Goal: Task Accomplishment & Management: Manage account settings

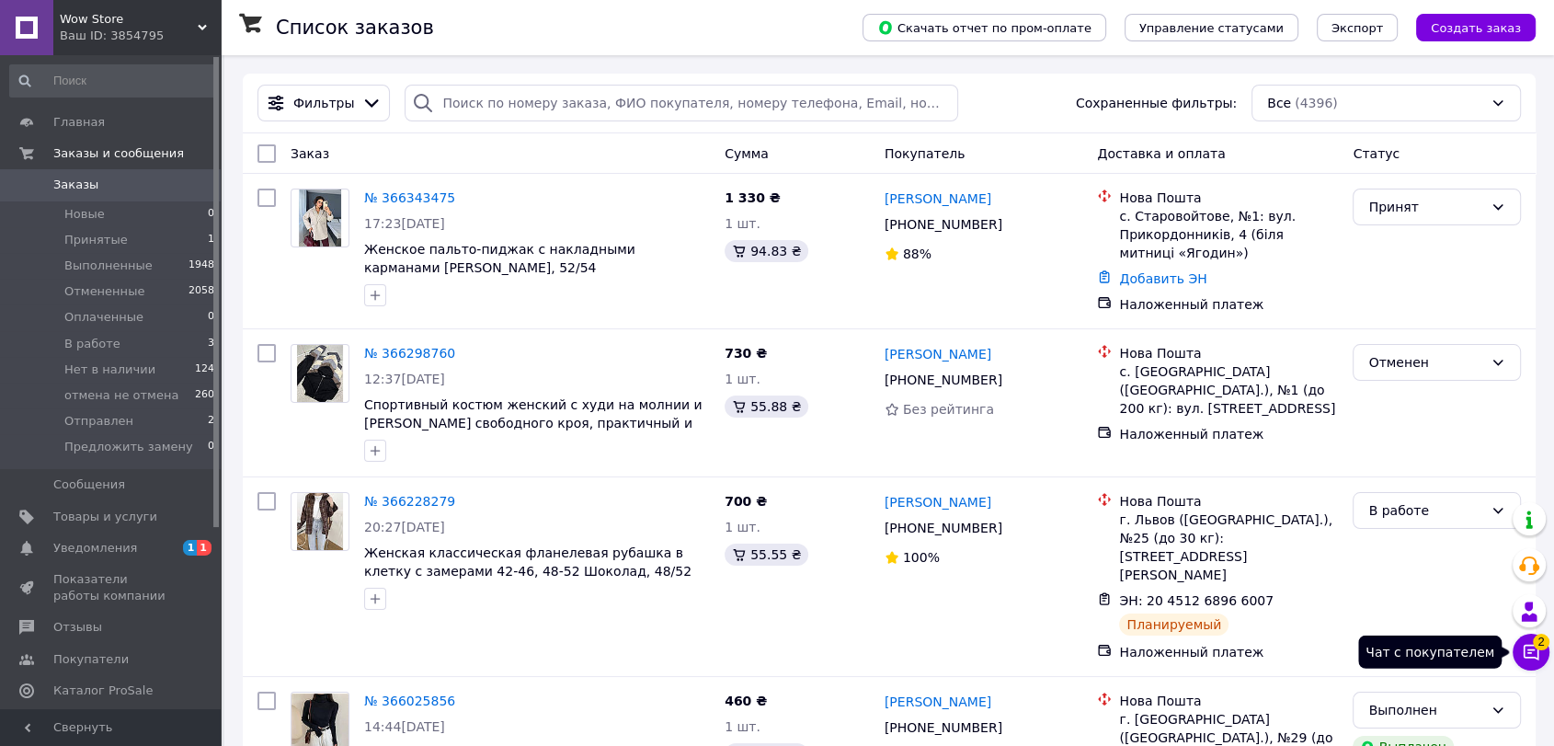
click at [1533, 649] on icon at bounding box center [1532, 653] width 16 height 16
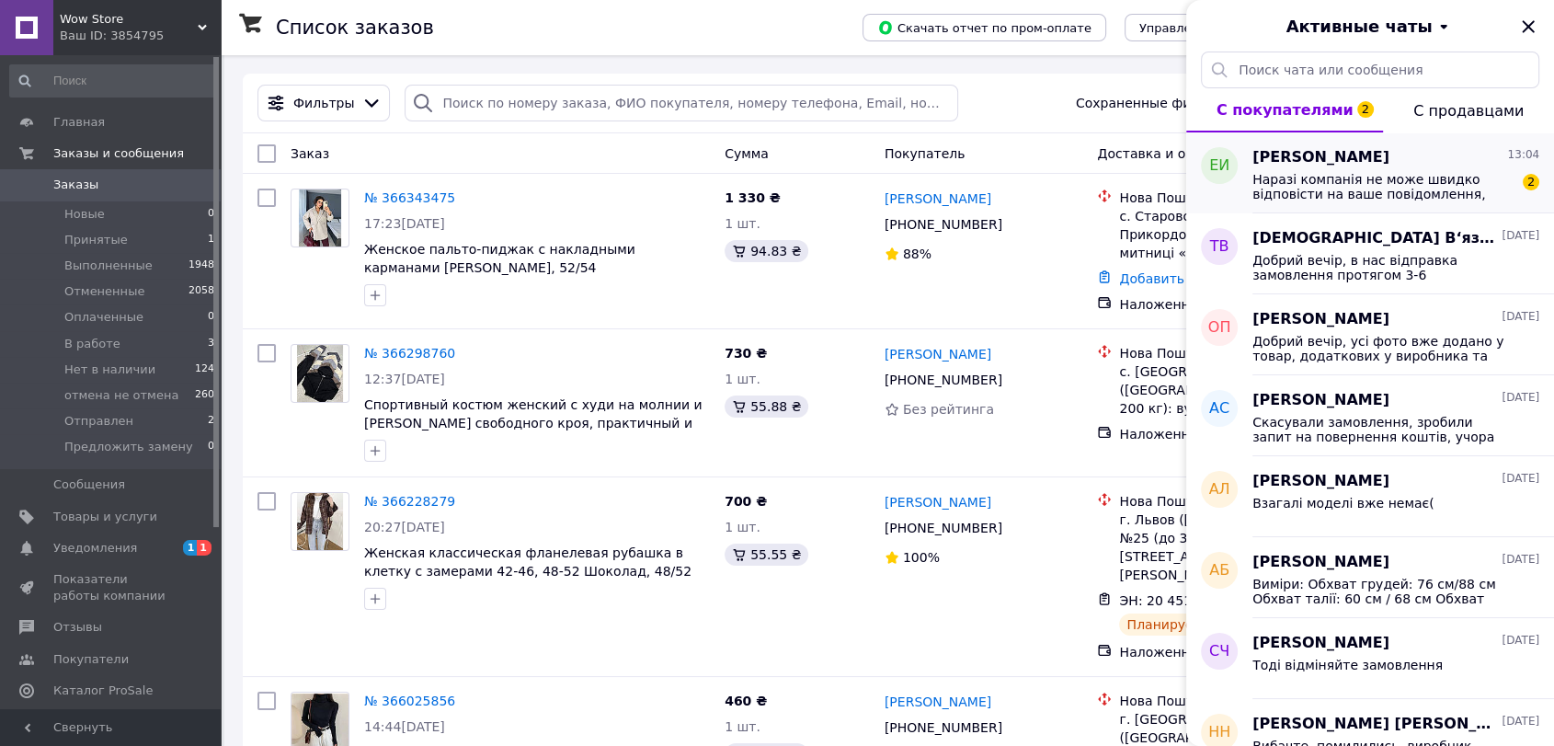
click at [1325, 175] on span "Наразі компанія не може швидко відповісти на ваше повідомлення, оскільки за її …" at bounding box center [1382, 186] width 261 height 29
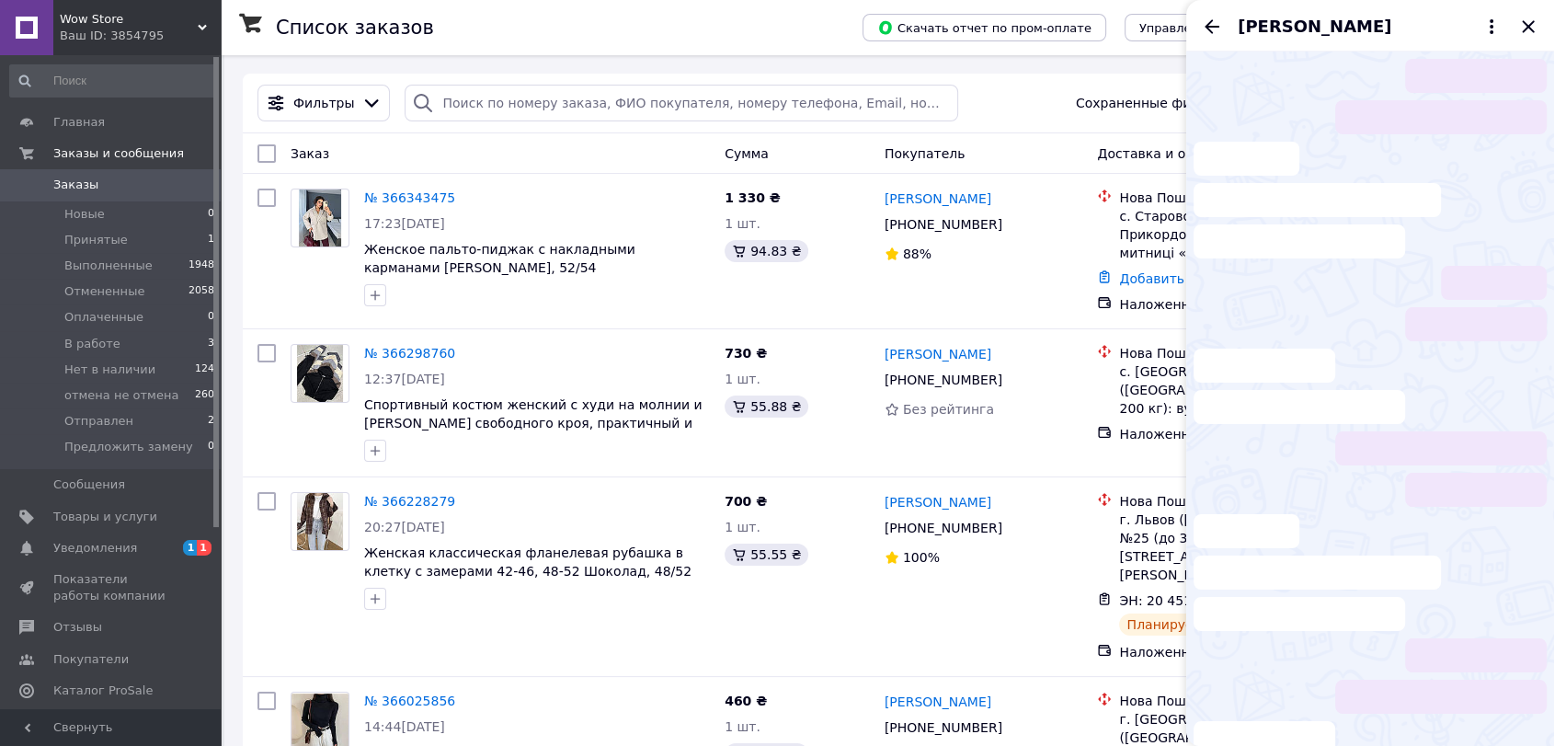
scroll to position [527, 0]
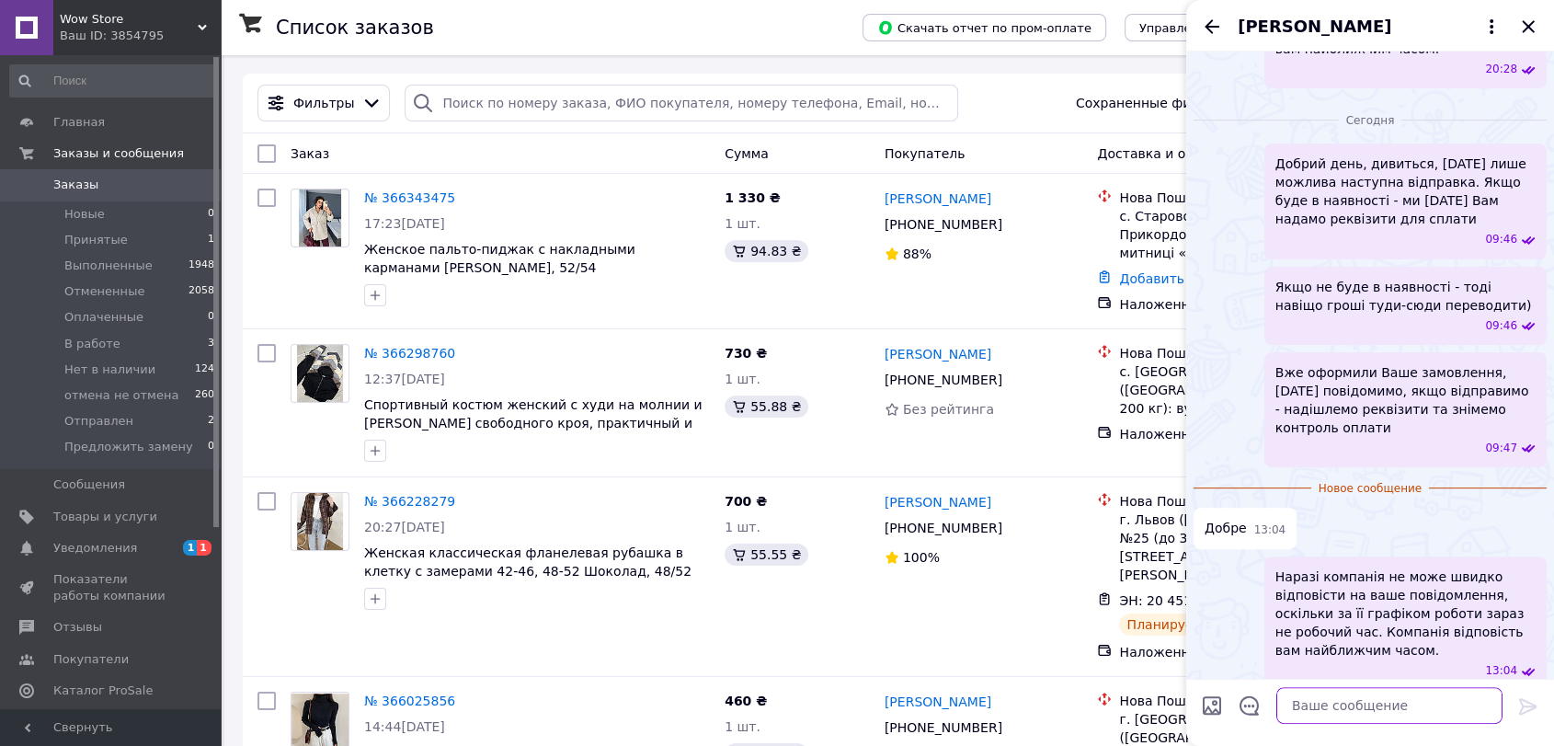
click at [1355, 702] on textarea at bounding box center [1389, 705] width 226 height 37
type textarea "Дякуємо)"
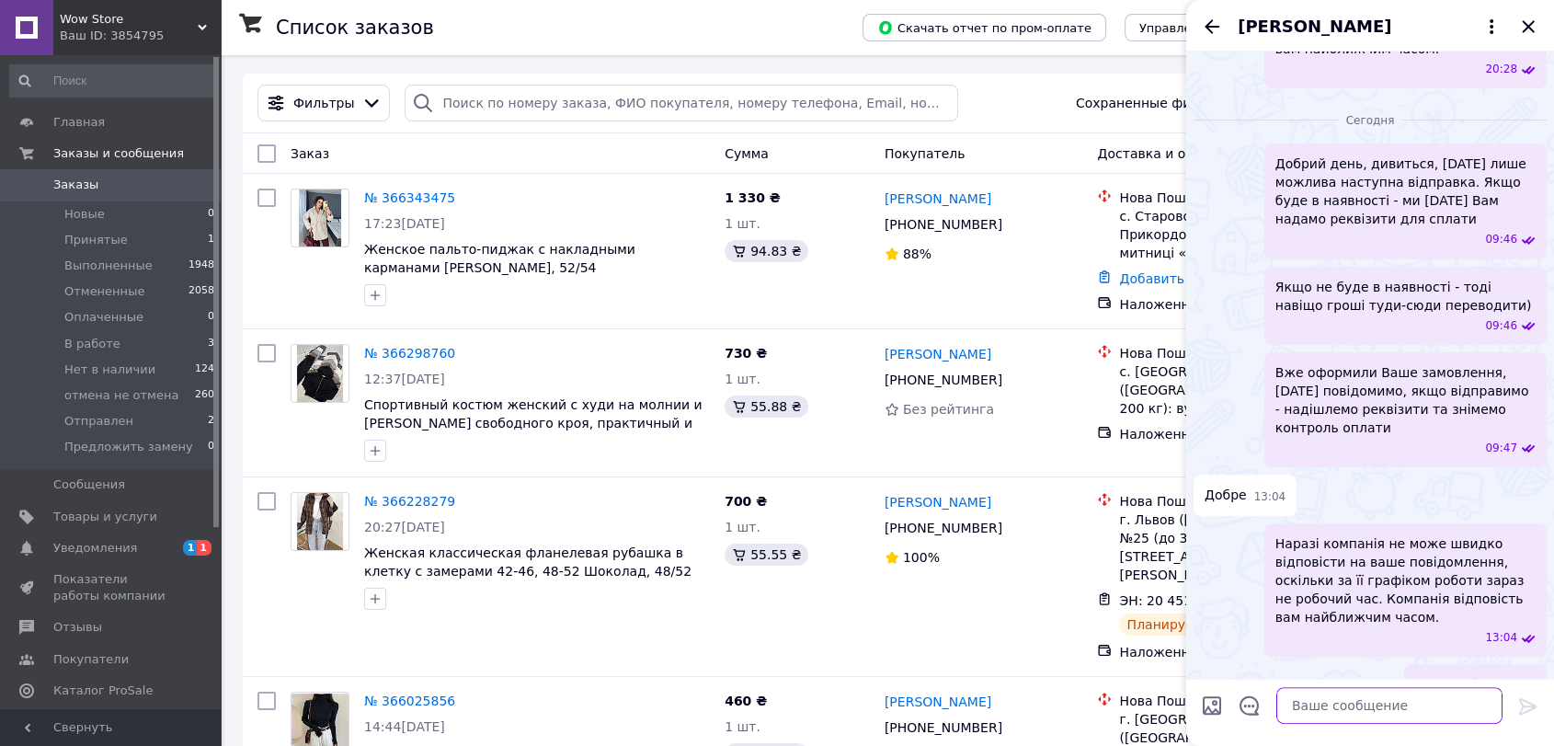
scroll to position [543, 0]
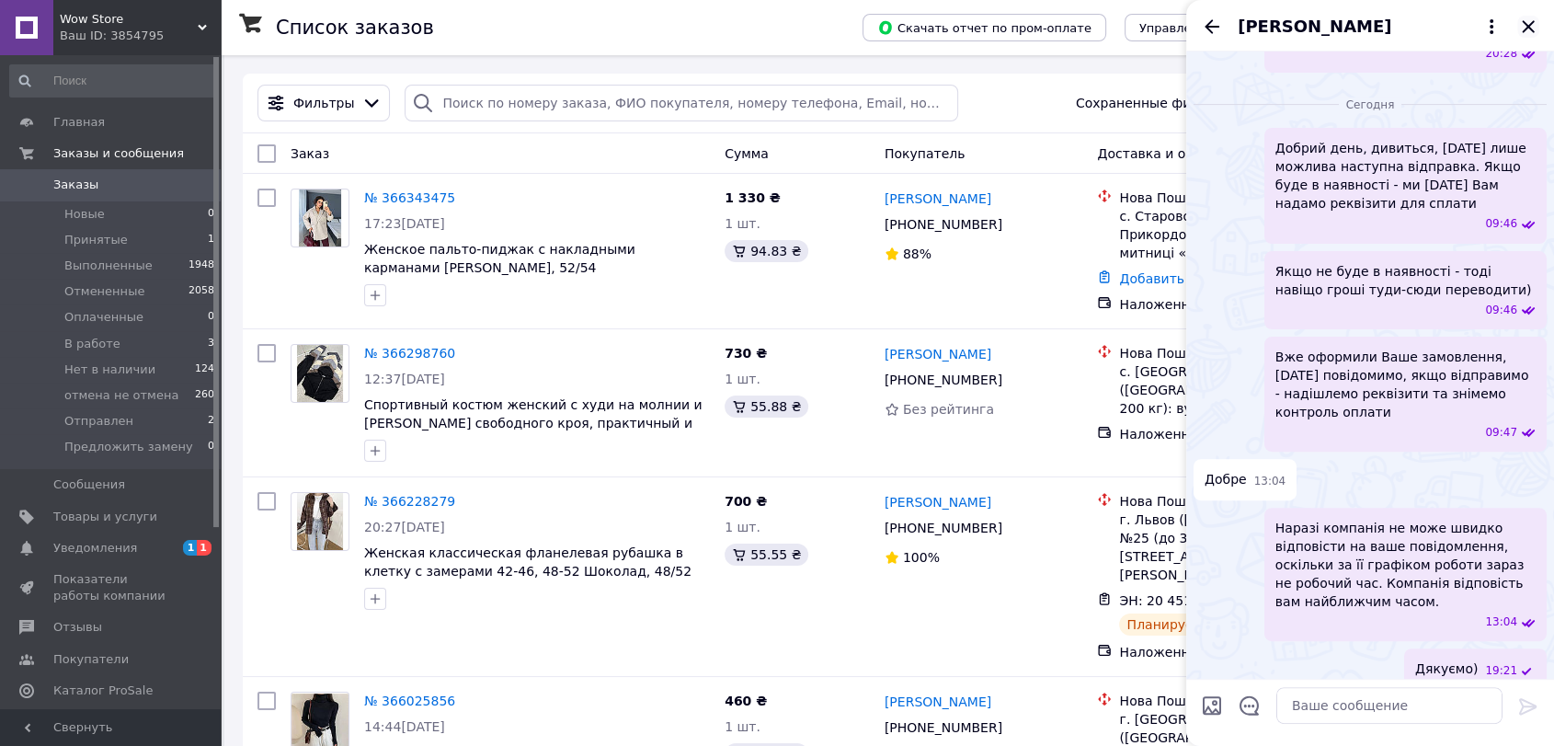
click at [1533, 23] on icon "Закрыть" at bounding box center [1528, 27] width 22 height 22
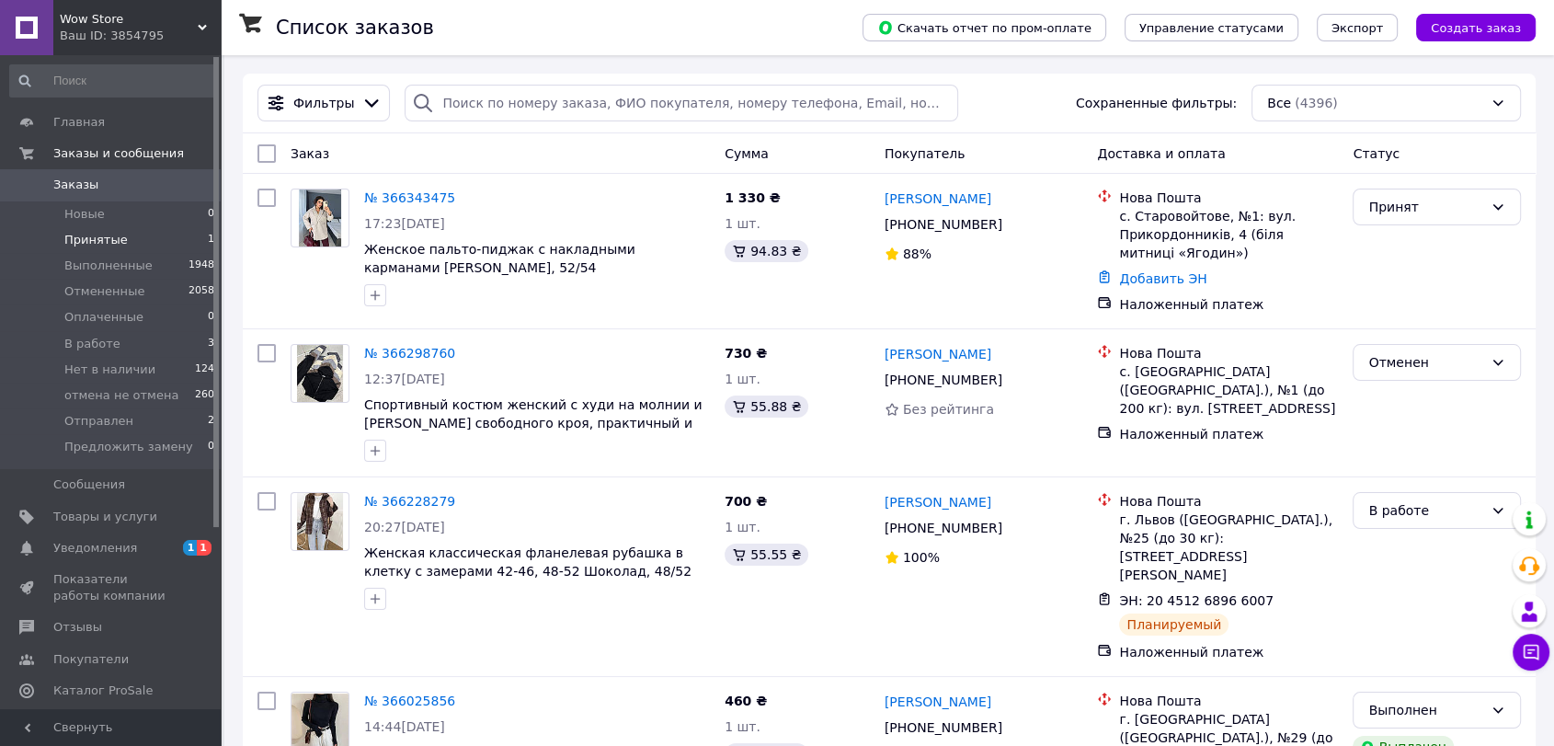
click at [163, 239] on li "Принятые 1" at bounding box center [112, 240] width 225 height 26
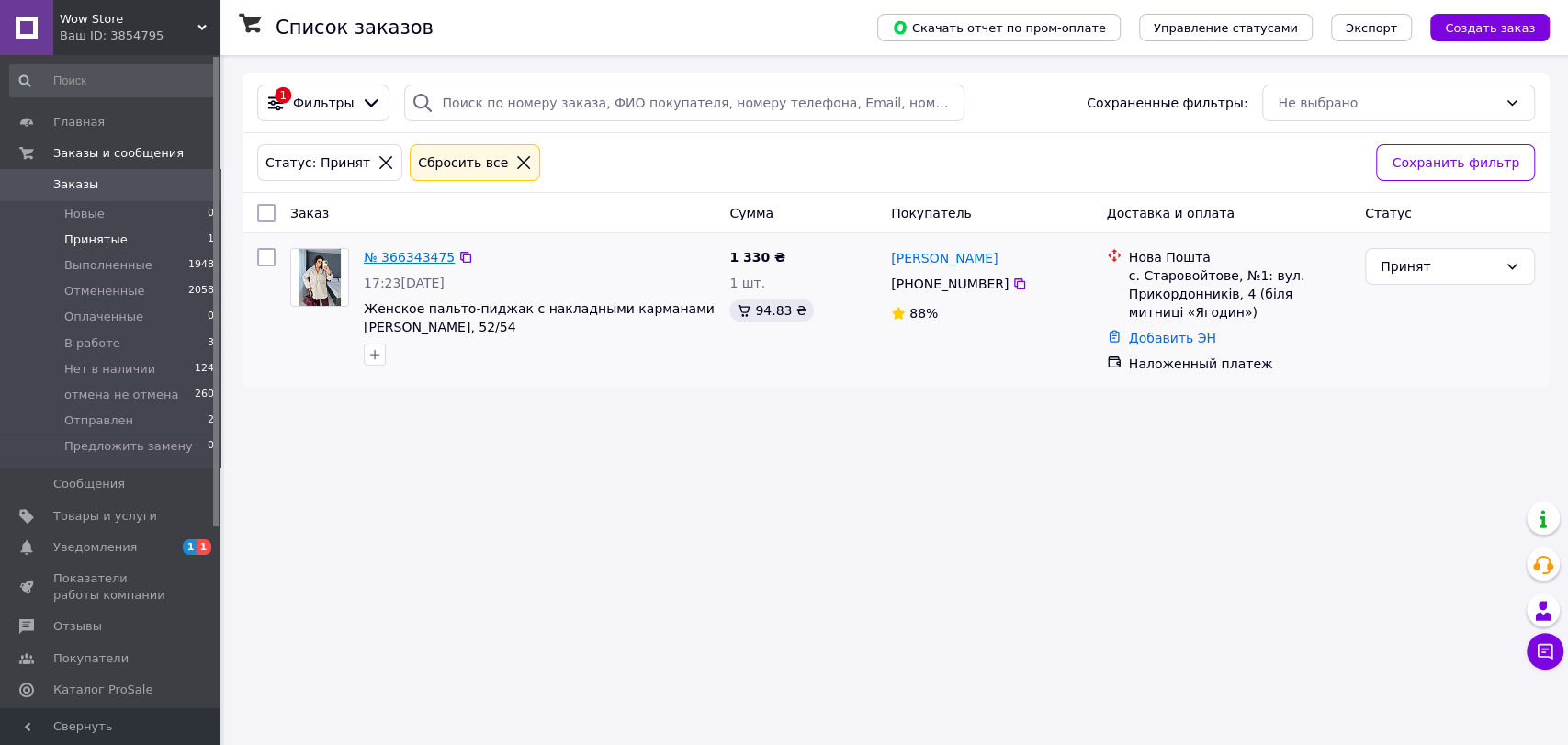
click at [419, 259] on link "№ 366343475" at bounding box center [408, 257] width 91 height 15
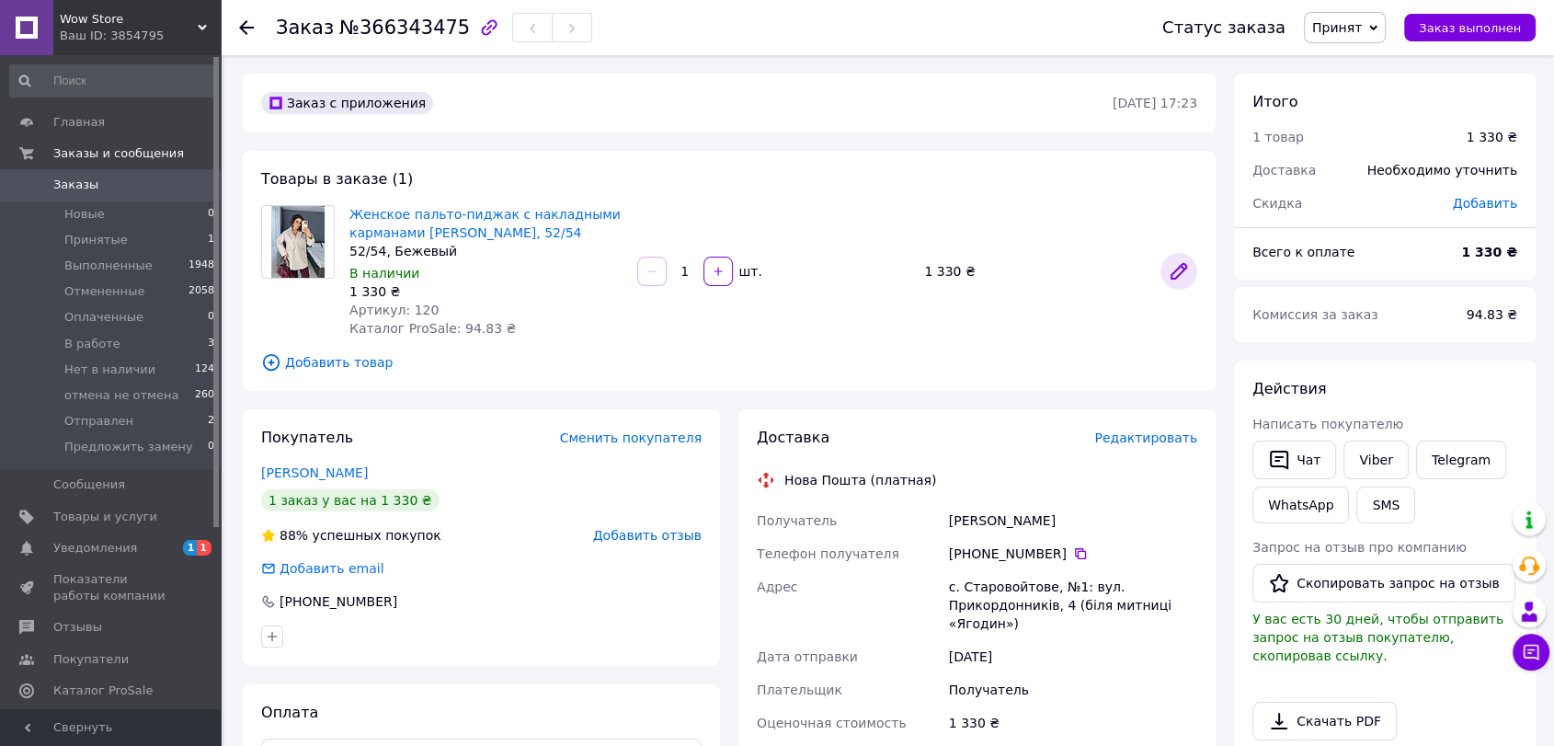
click at [1172, 267] on icon at bounding box center [1179, 271] width 22 height 22
drag, startPoint x: 429, startPoint y: 308, endPoint x: 349, endPoint y: 253, distance: 96.4
click at [349, 253] on div "Женское пальто-пиджак с накладными карманами кашемир Бежевый, 52/54 52/54, Беже…" at bounding box center [486, 271] width 288 height 140
copy div "52/54, Бежевый В наличии 1 330 ₴ Артикул: 120"
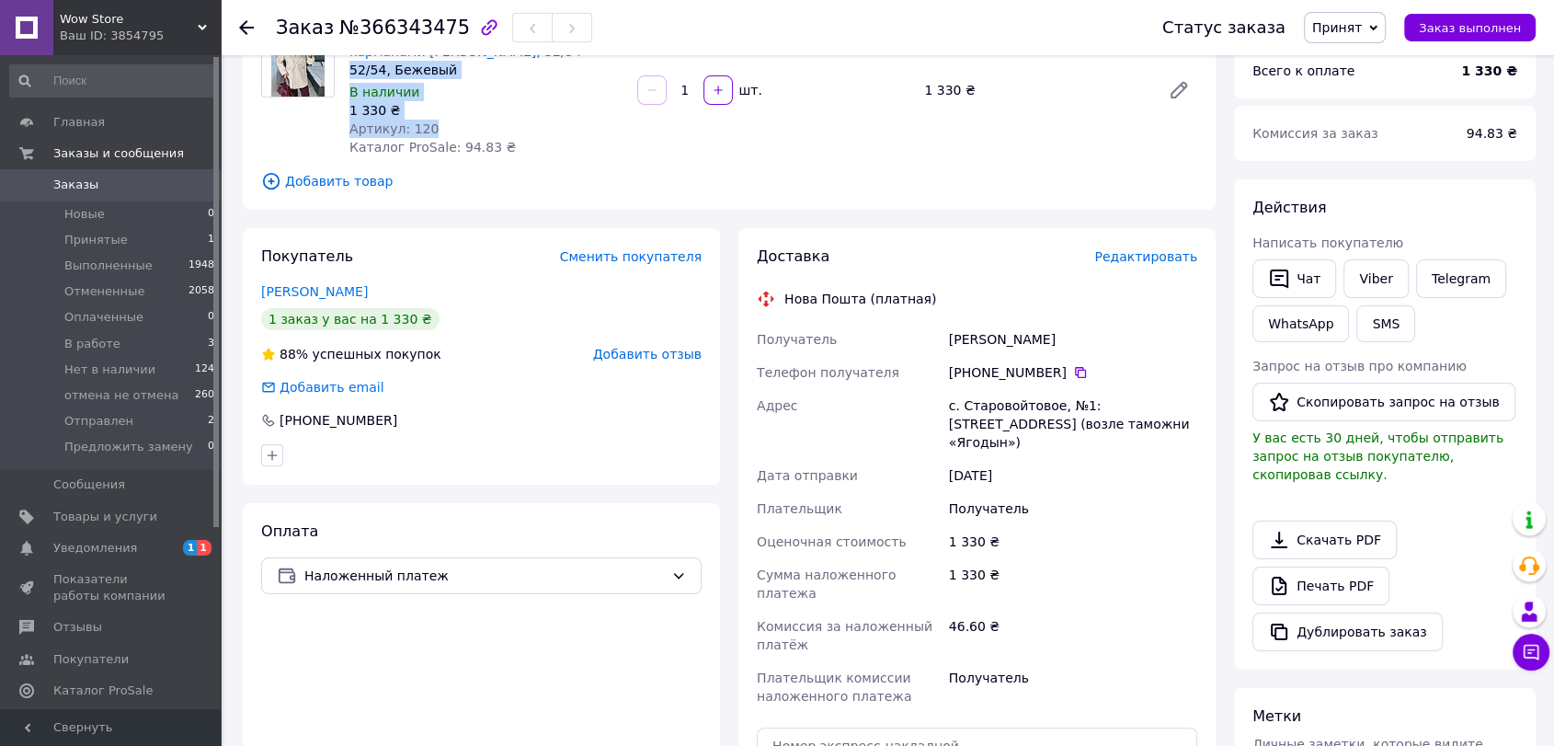
scroll to position [510, 0]
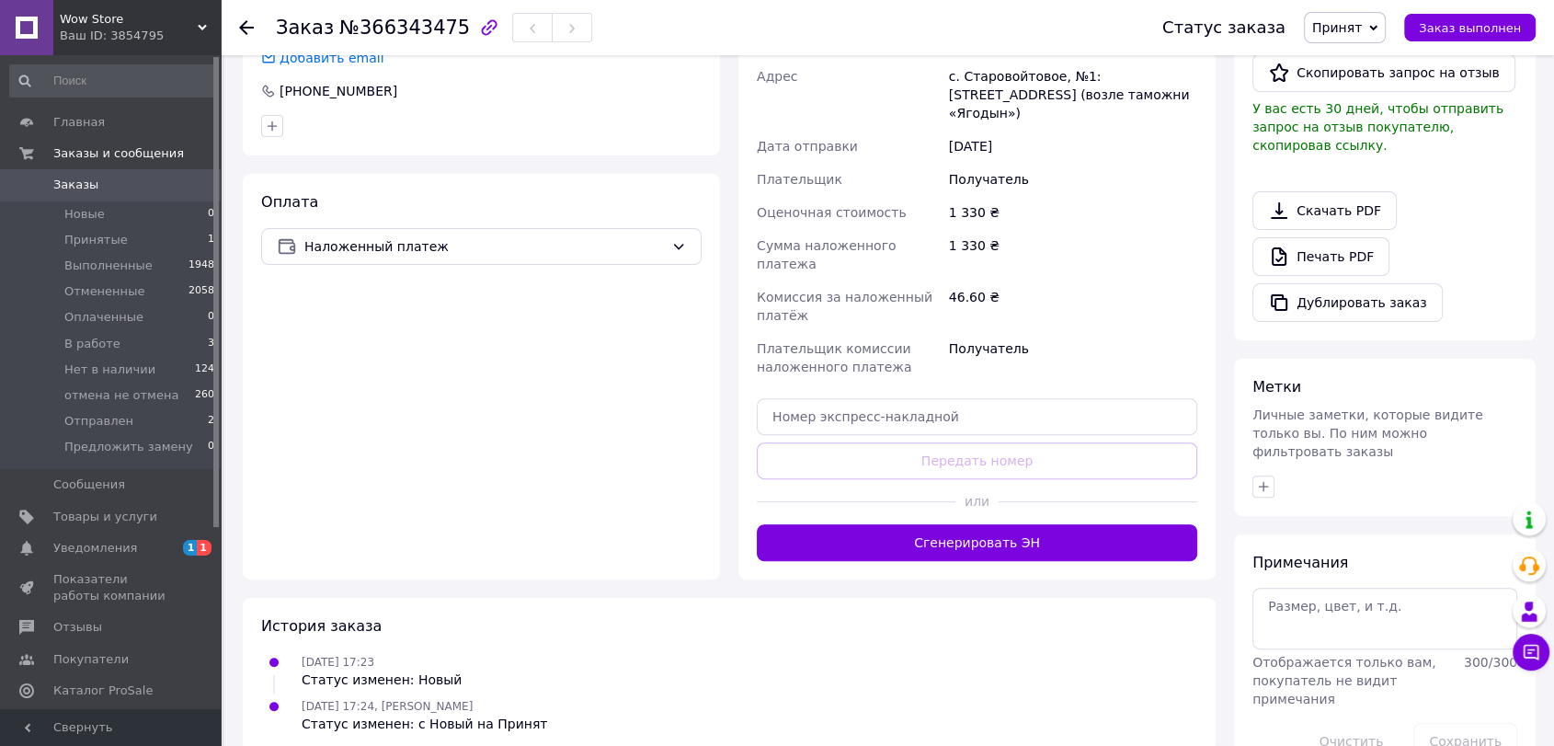
click at [875, 524] on button "Сгенерировать ЭН" at bounding box center [977, 542] width 440 height 37
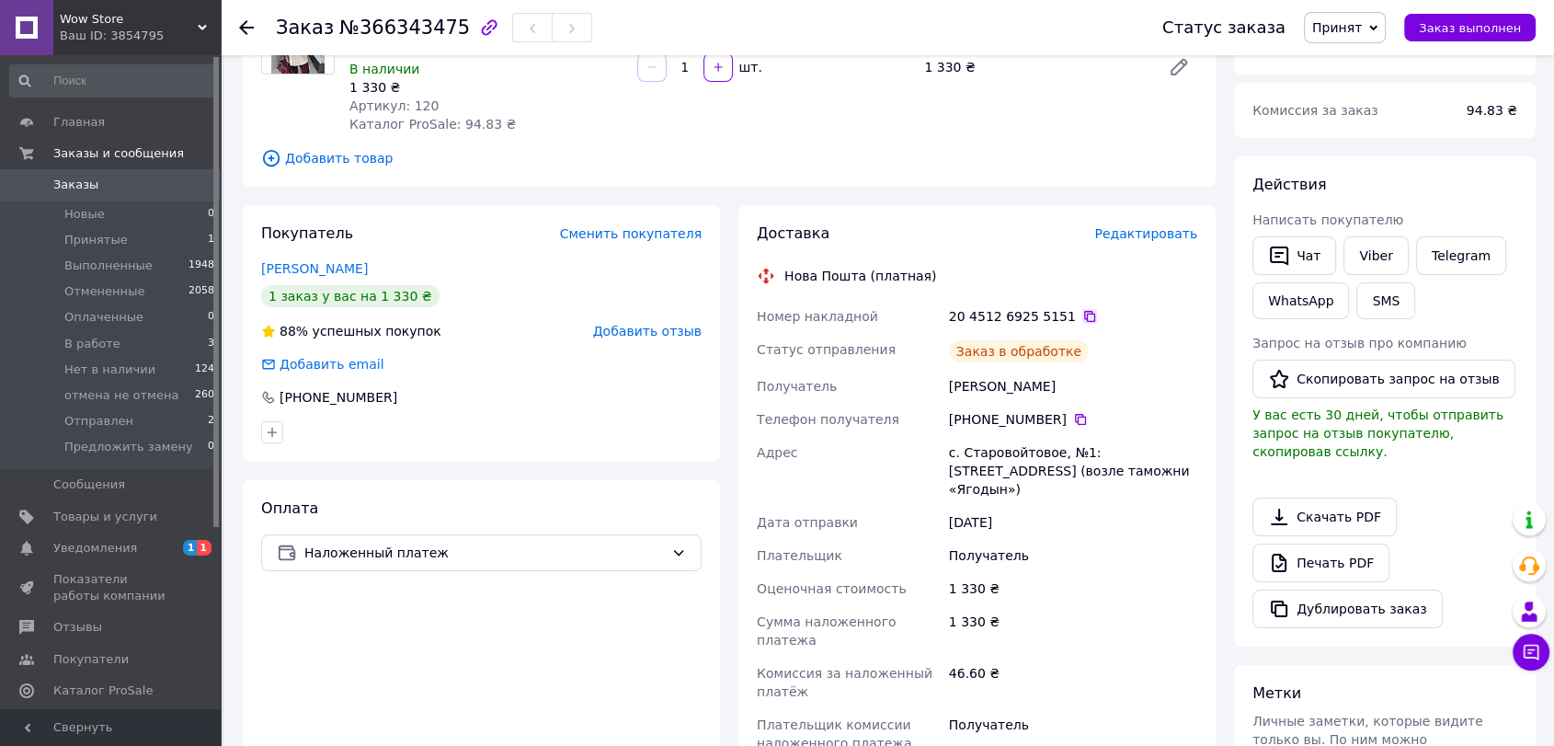
click at [1082, 314] on icon at bounding box center [1089, 316] width 15 height 15
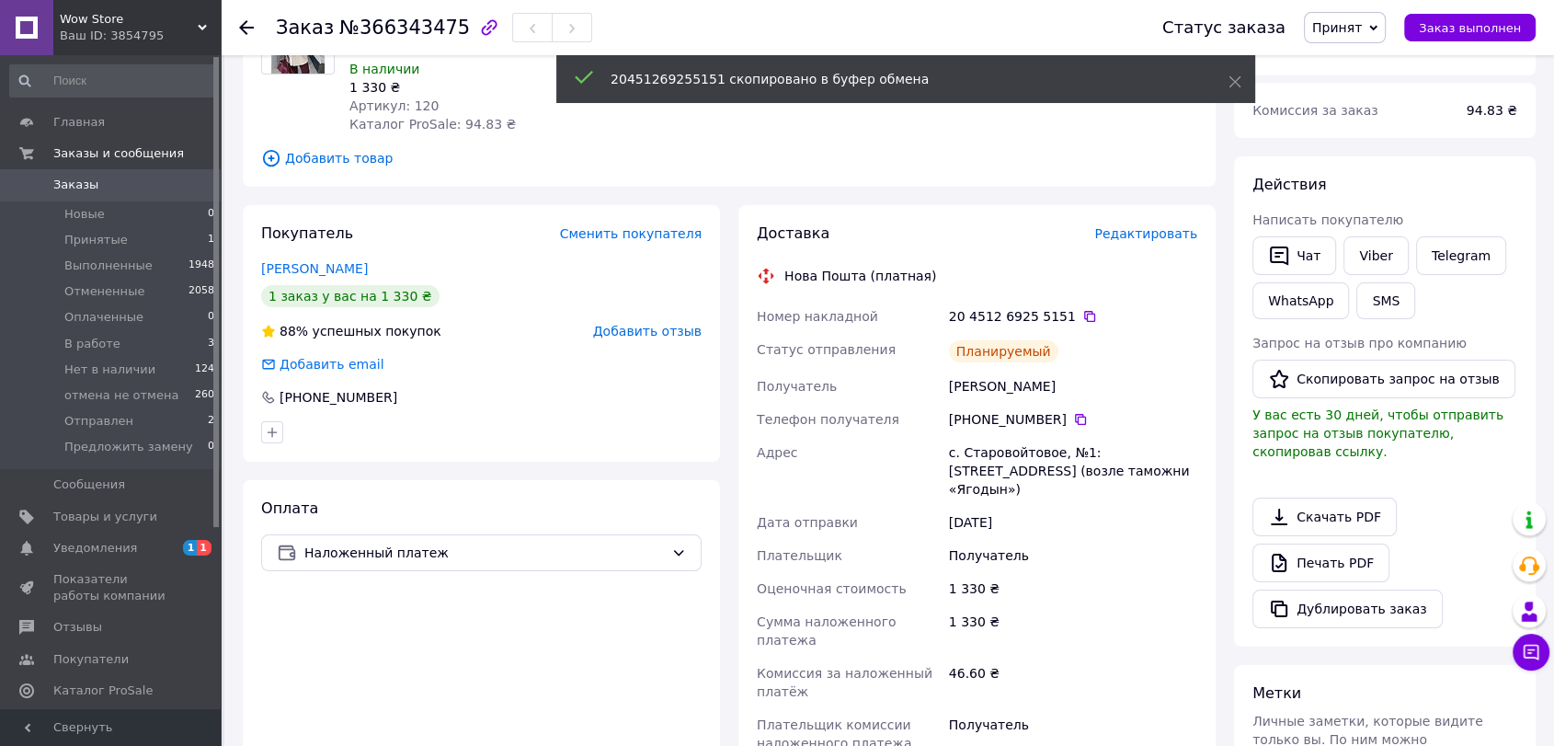
click at [970, 389] on div "[PERSON_NAME]" at bounding box center [1073, 386] width 256 height 33
copy div "Гелім"
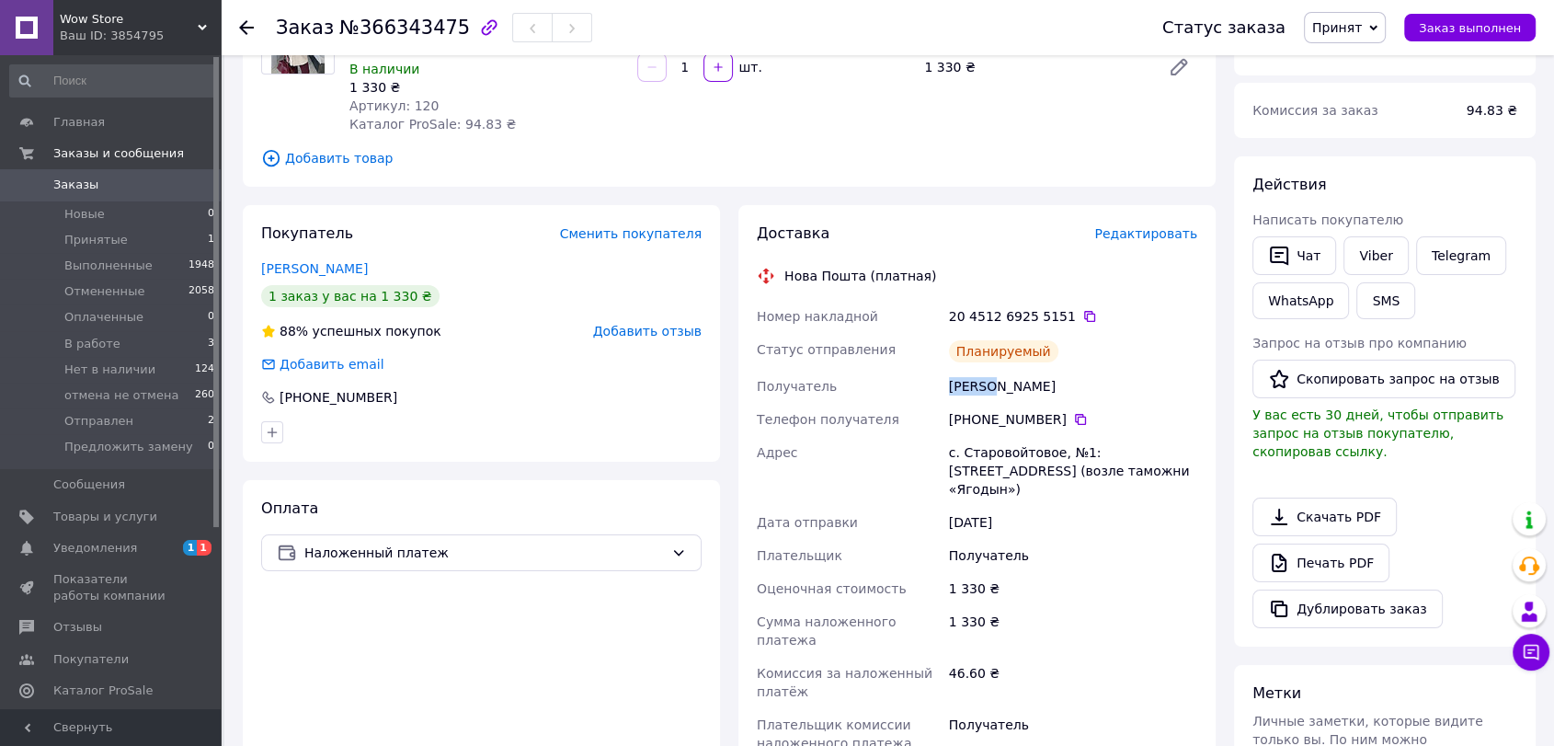
click at [1360, 30] on span "Принят" at bounding box center [1337, 27] width 50 height 15
click at [1358, 145] on li "В работе" at bounding box center [1378, 147] width 147 height 28
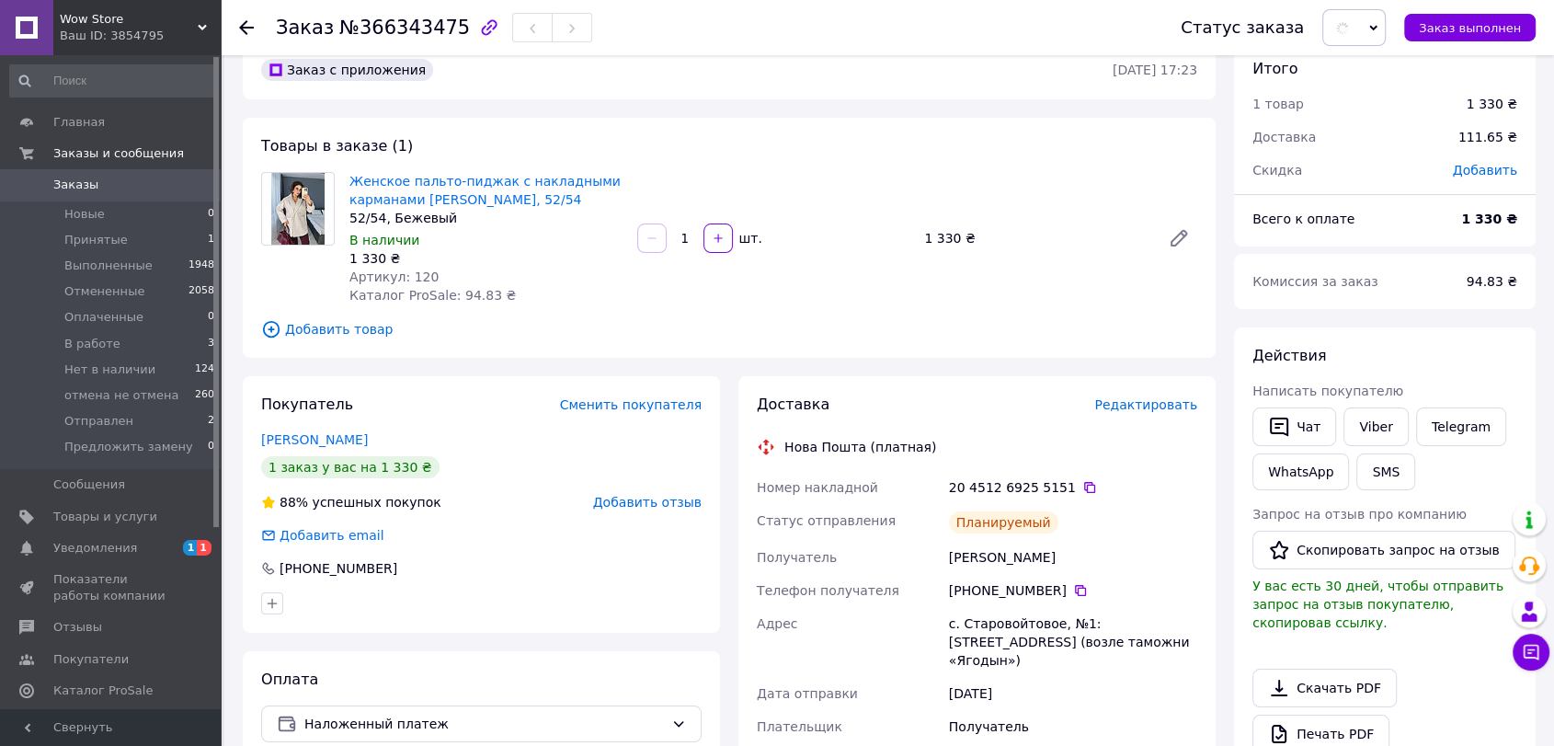
scroll to position [0, 0]
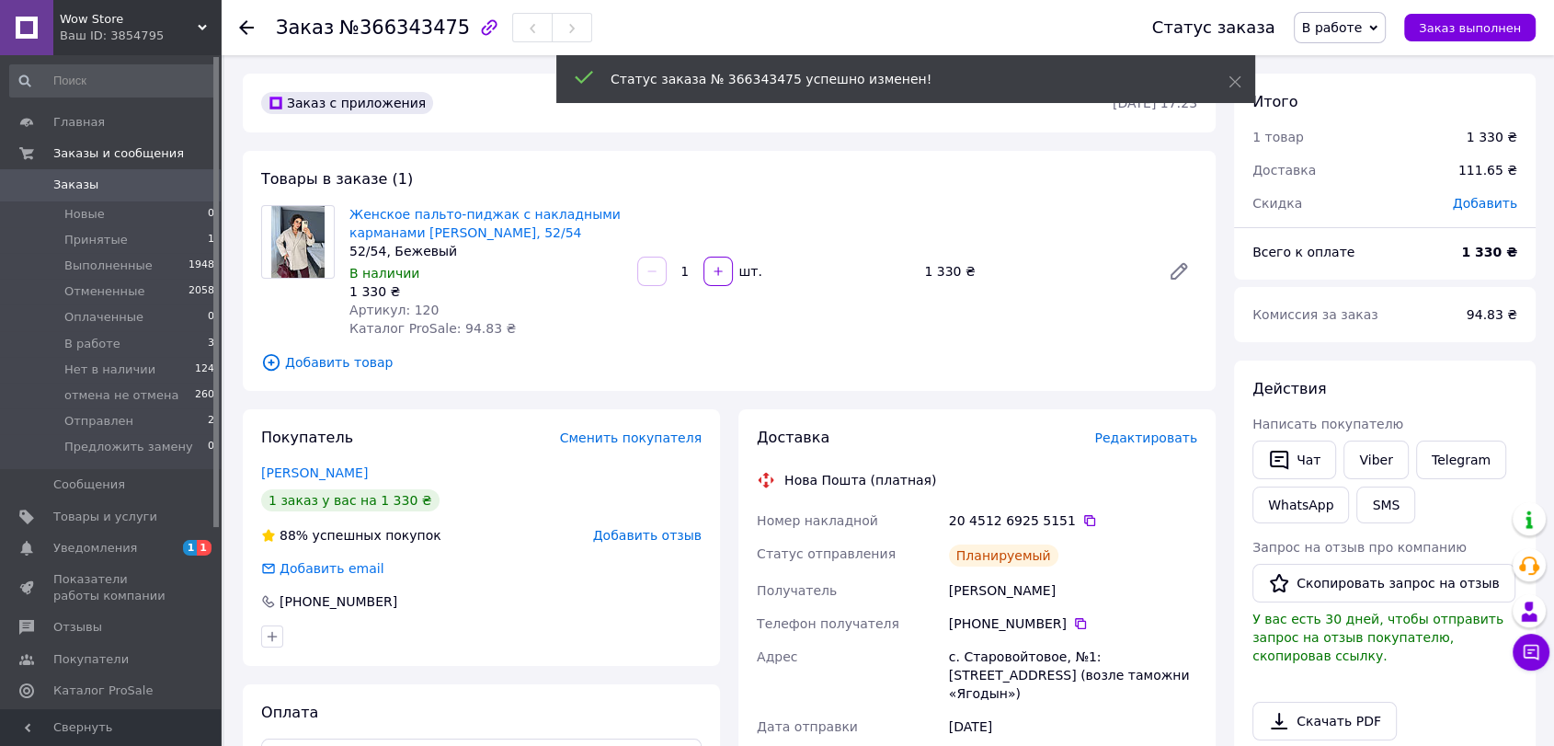
drag, startPoint x: 605, startPoint y: 67, endPoint x: 617, endPoint y: 90, distance: 25.9
